Goal: Task Accomplishment & Management: Manage account settings

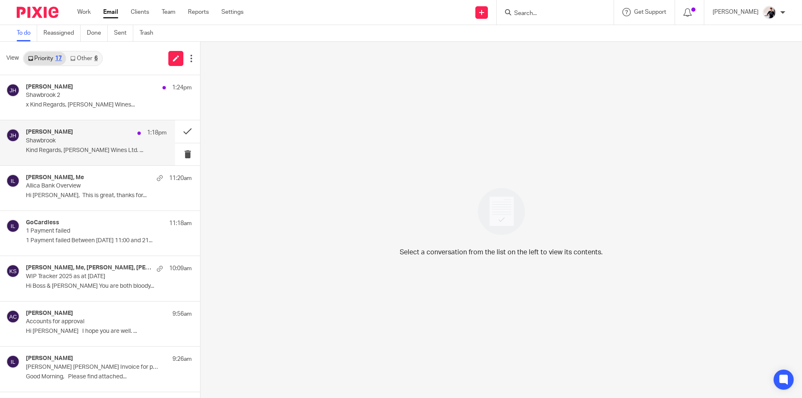
click at [103, 143] on p "Shawbrook" at bounding box center [82, 140] width 113 height 7
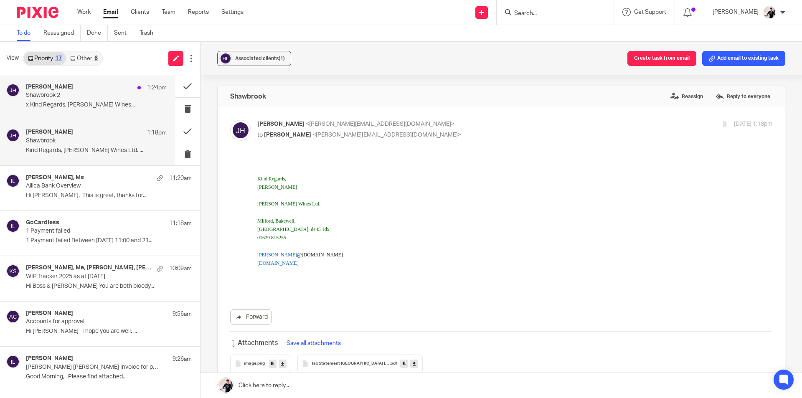
click at [104, 99] on p "Shawbrook 2" at bounding box center [82, 95] width 113 height 7
click at [96, 56] on div "6" at bounding box center [95, 59] width 3 height 6
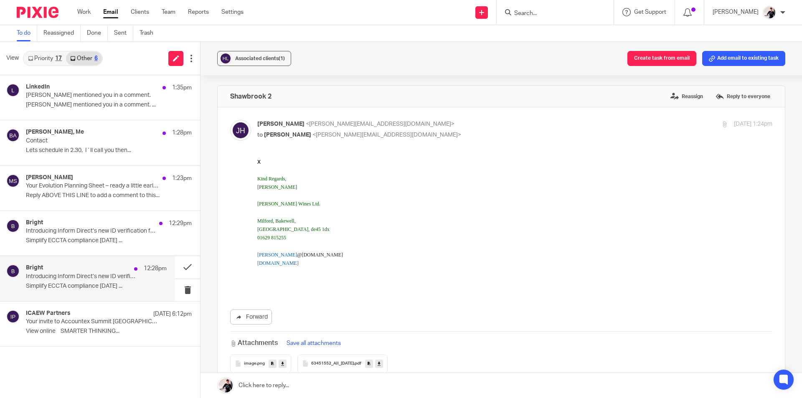
click at [82, 279] on p "Introducing Inform Direct’s new ID verification feature" at bounding box center [82, 276] width 113 height 7
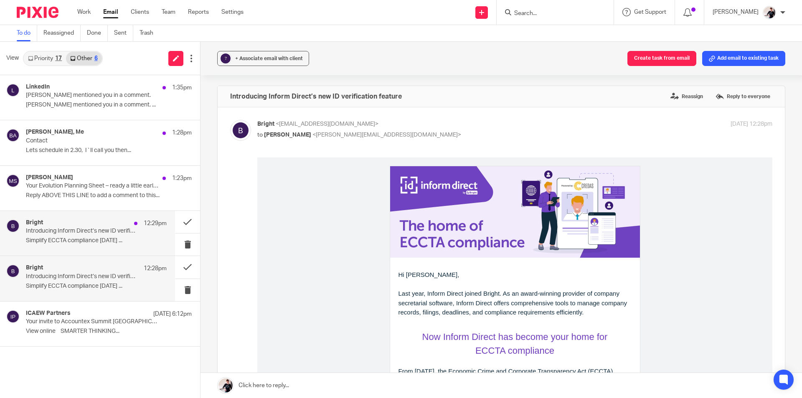
click at [86, 238] on p "Simplify ECCTA compliance today ..." at bounding box center [96, 240] width 141 height 7
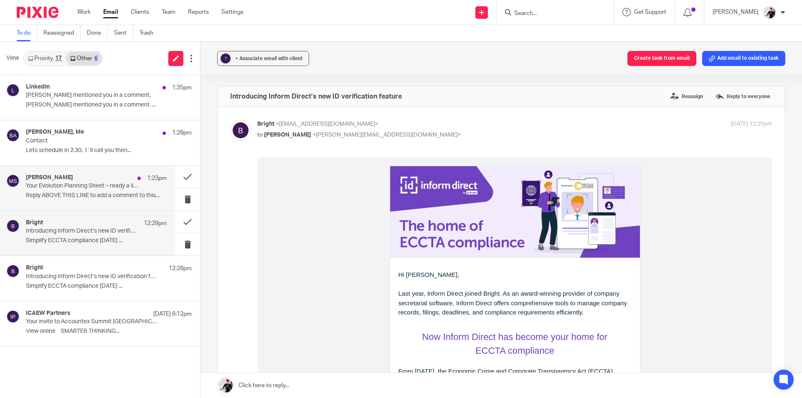
click at [88, 178] on div "Mark Swindale 1:23pm" at bounding box center [96, 178] width 141 height 8
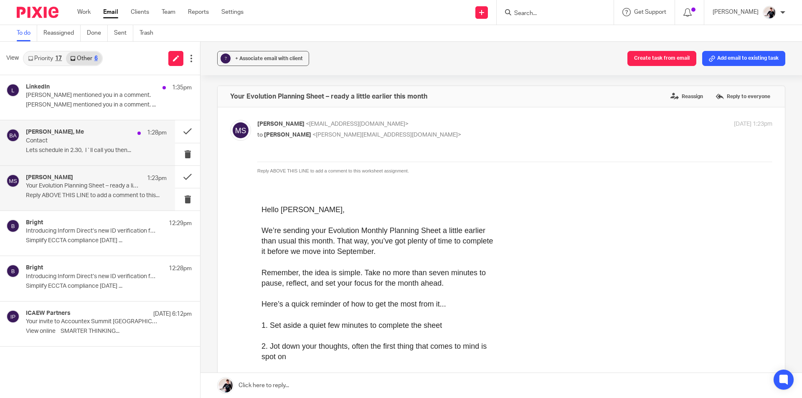
click at [87, 138] on p "Contact" at bounding box center [82, 140] width 113 height 7
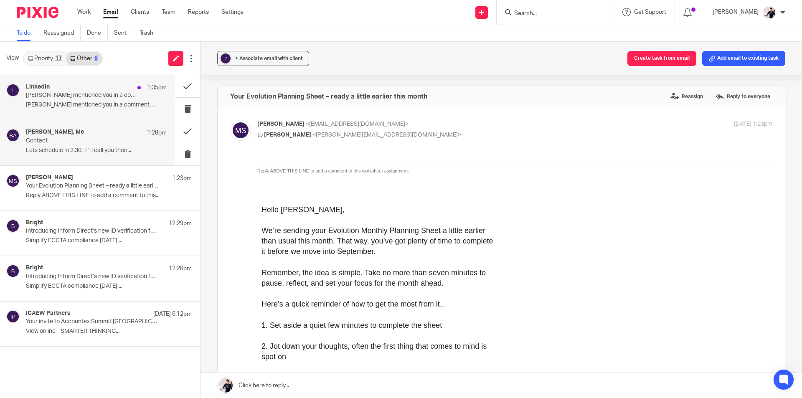
click at [89, 89] on div "LinkedIn 1:35pm" at bounding box center [96, 88] width 141 height 8
